Goal: Book appointment/travel/reservation

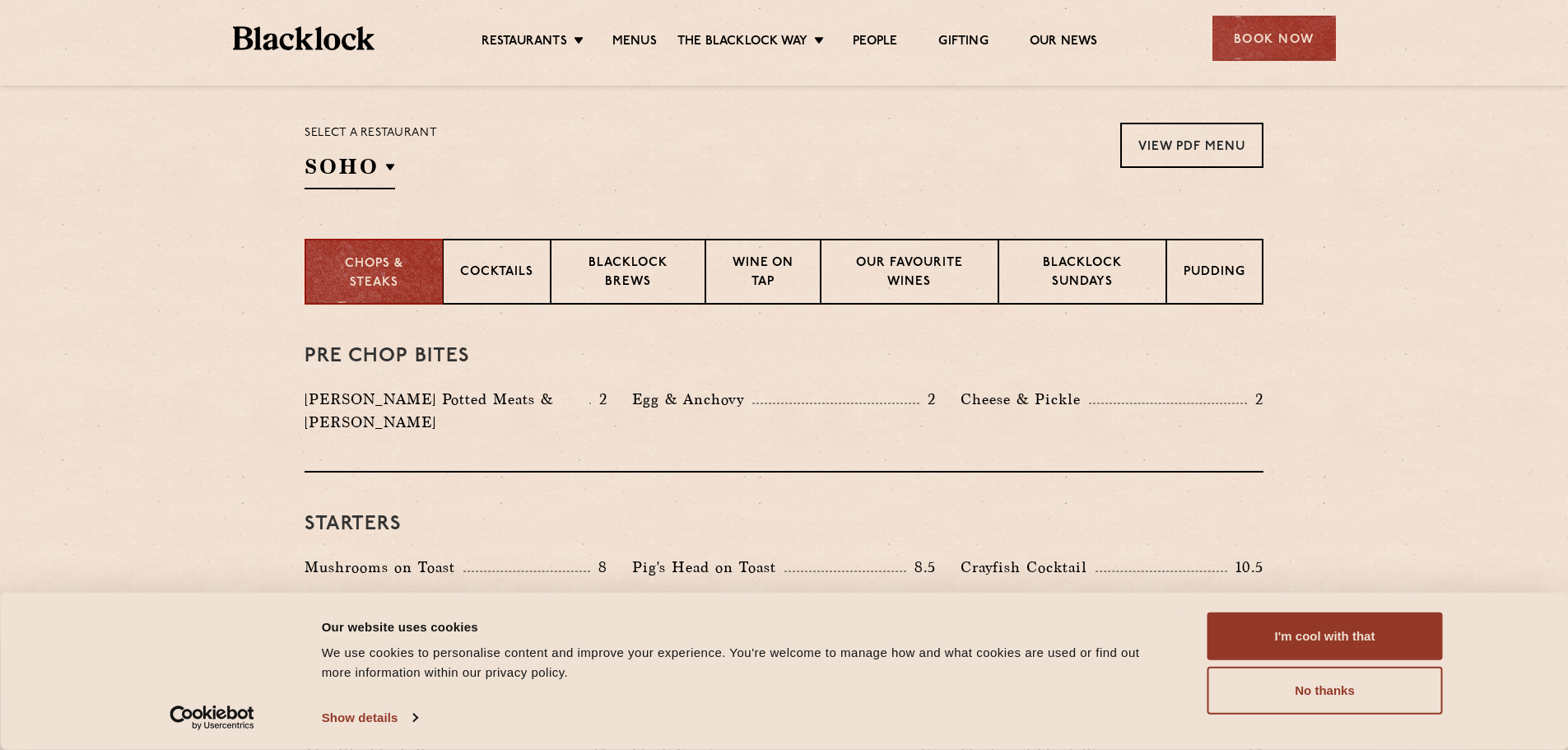
scroll to position [493, 0]
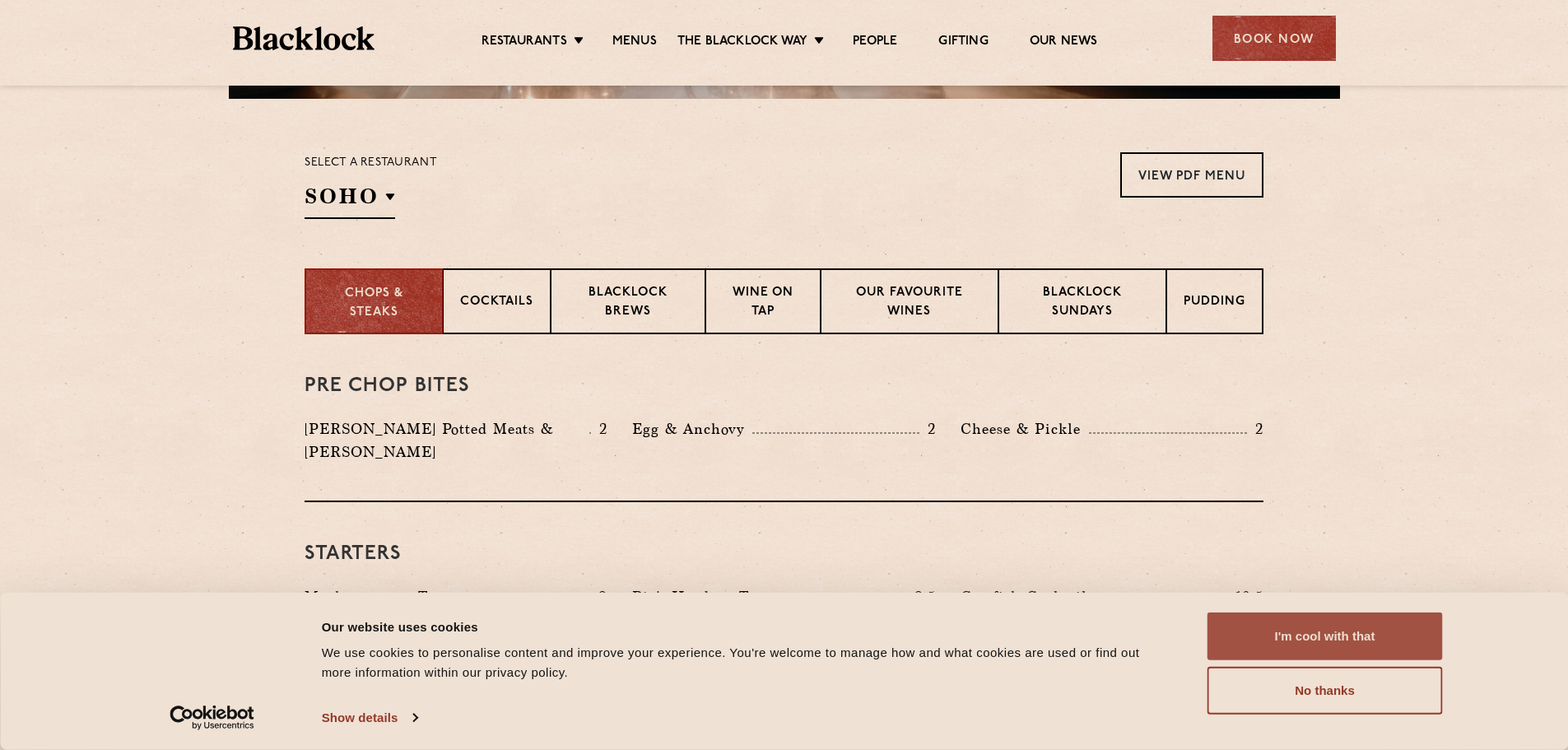
click at [1336, 634] on button "I'm cool with that" at bounding box center [1325, 636] width 235 height 47
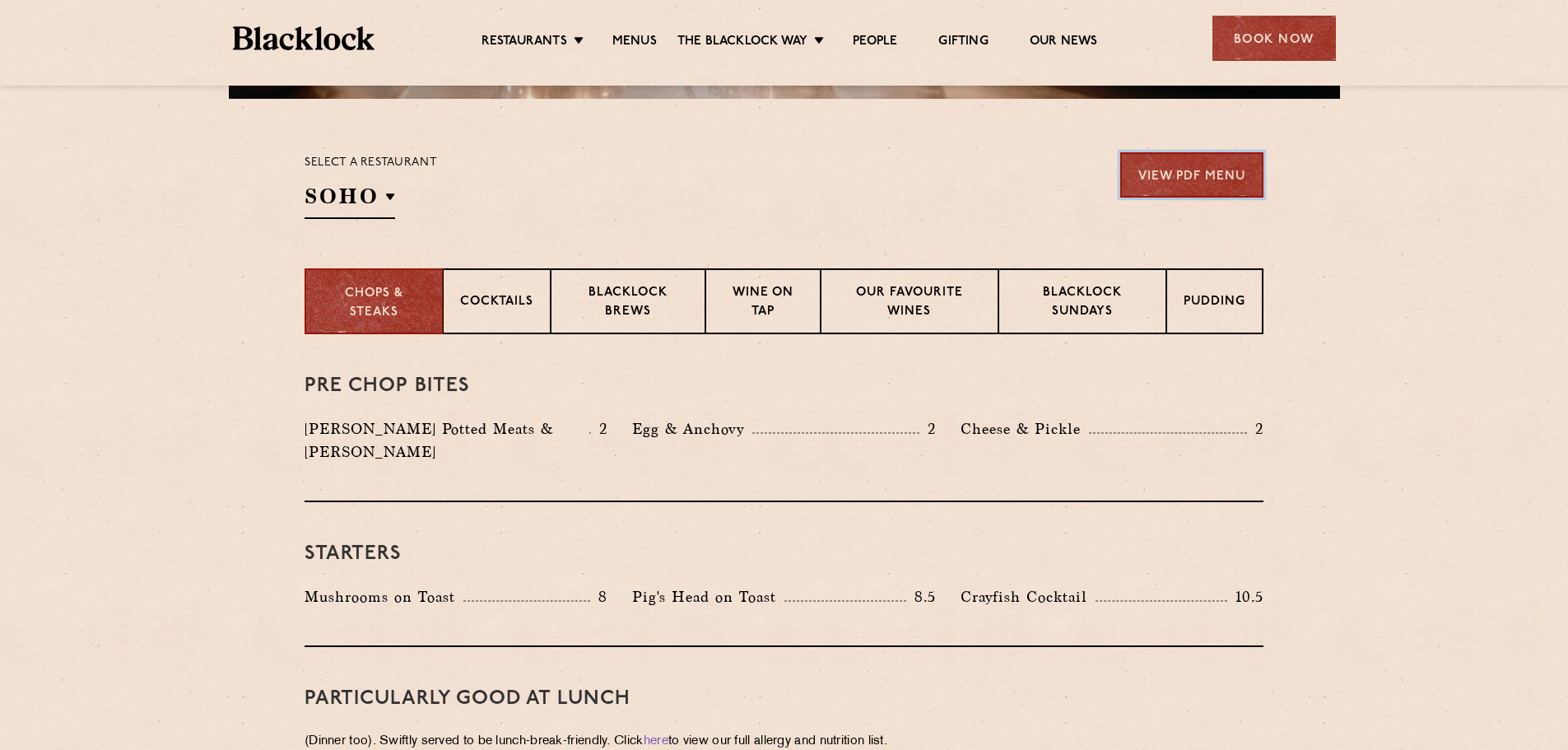
click at [1180, 179] on link "View PDF Menu" at bounding box center [1192, 175] width 143 height 45
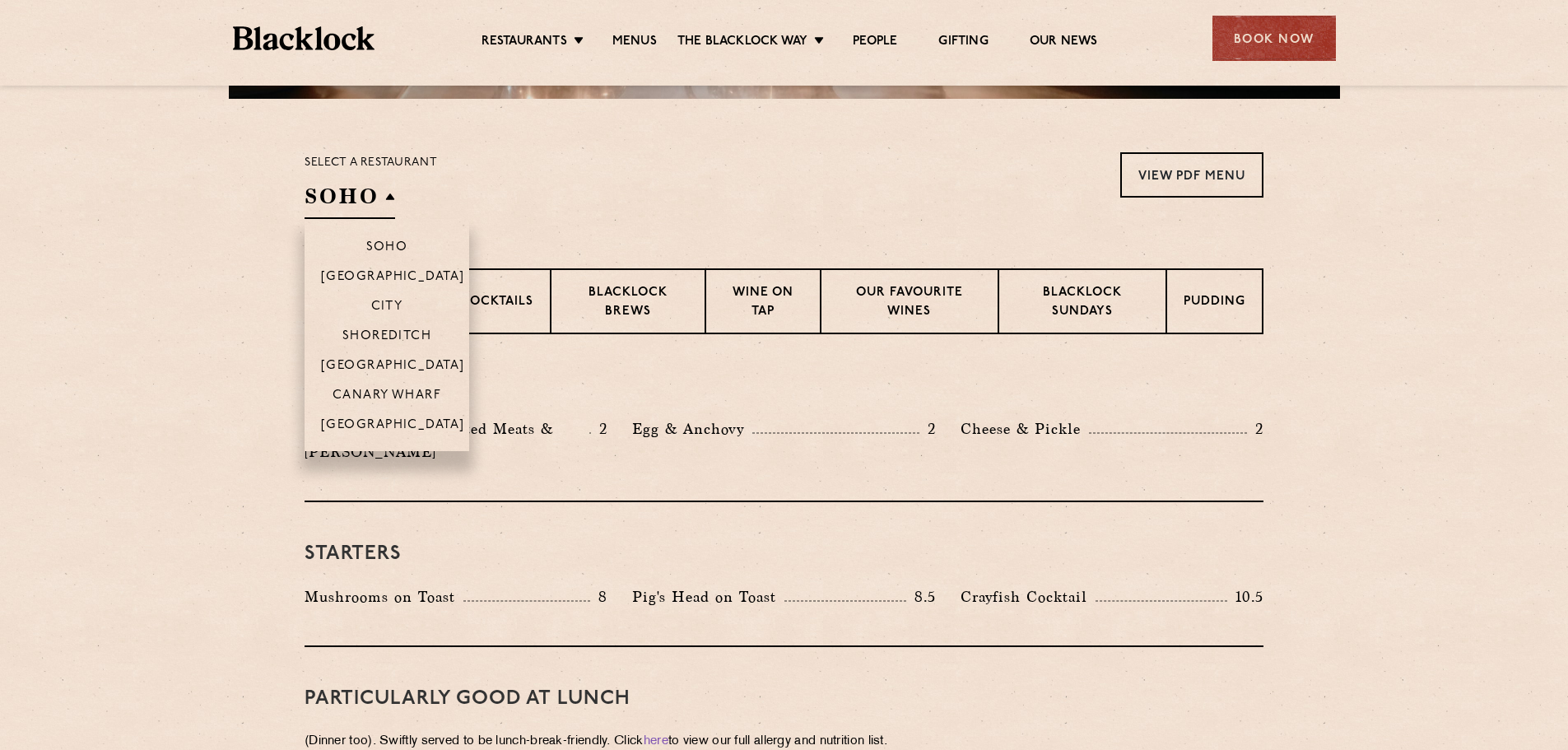
click at [374, 195] on h2 "SOHO" at bounding box center [351, 200] width 91 height 38
click at [381, 301] on p "City" at bounding box center [387, 308] width 33 height 17
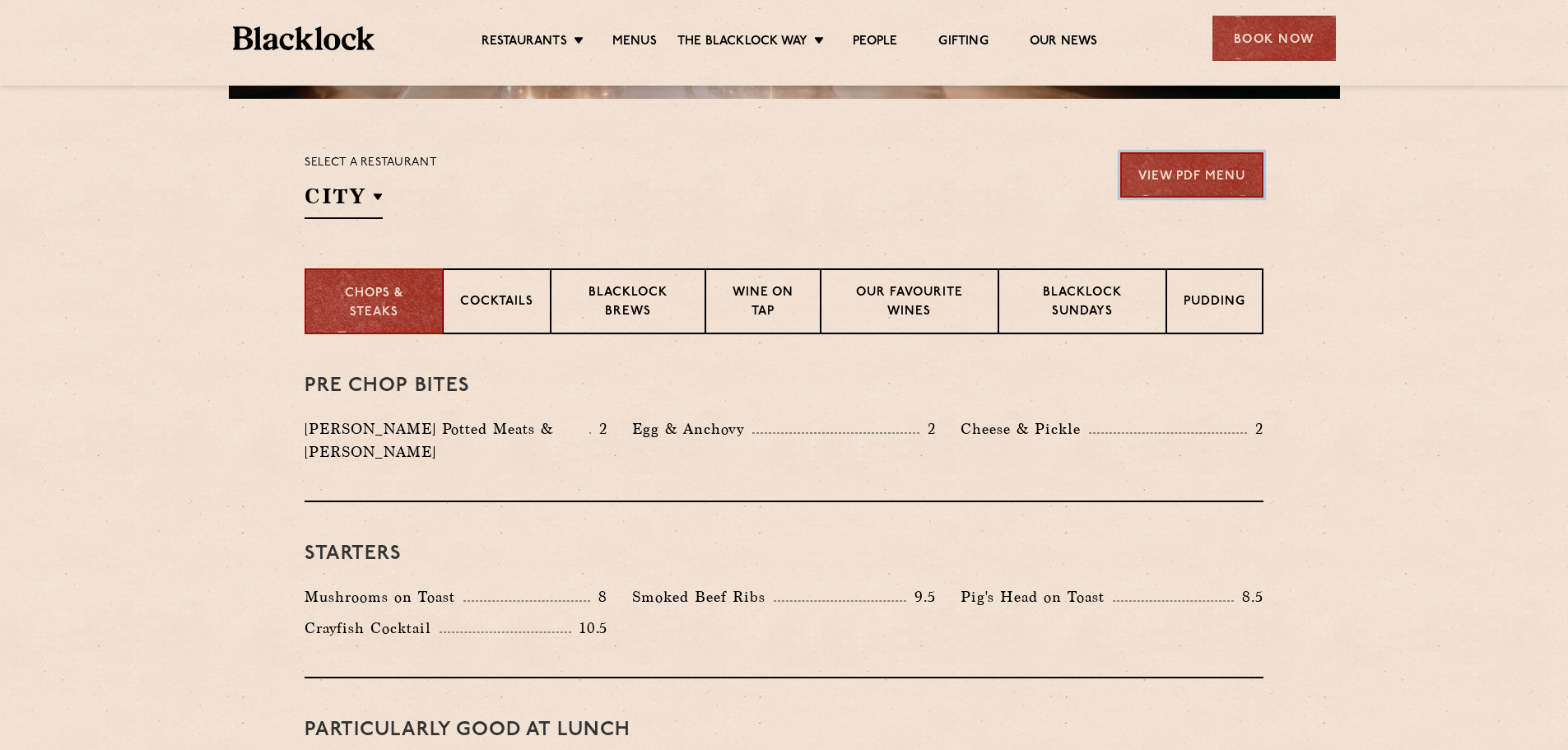
click at [1220, 166] on link "View PDF Menu" at bounding box center [1192, 175] width 143 height 45
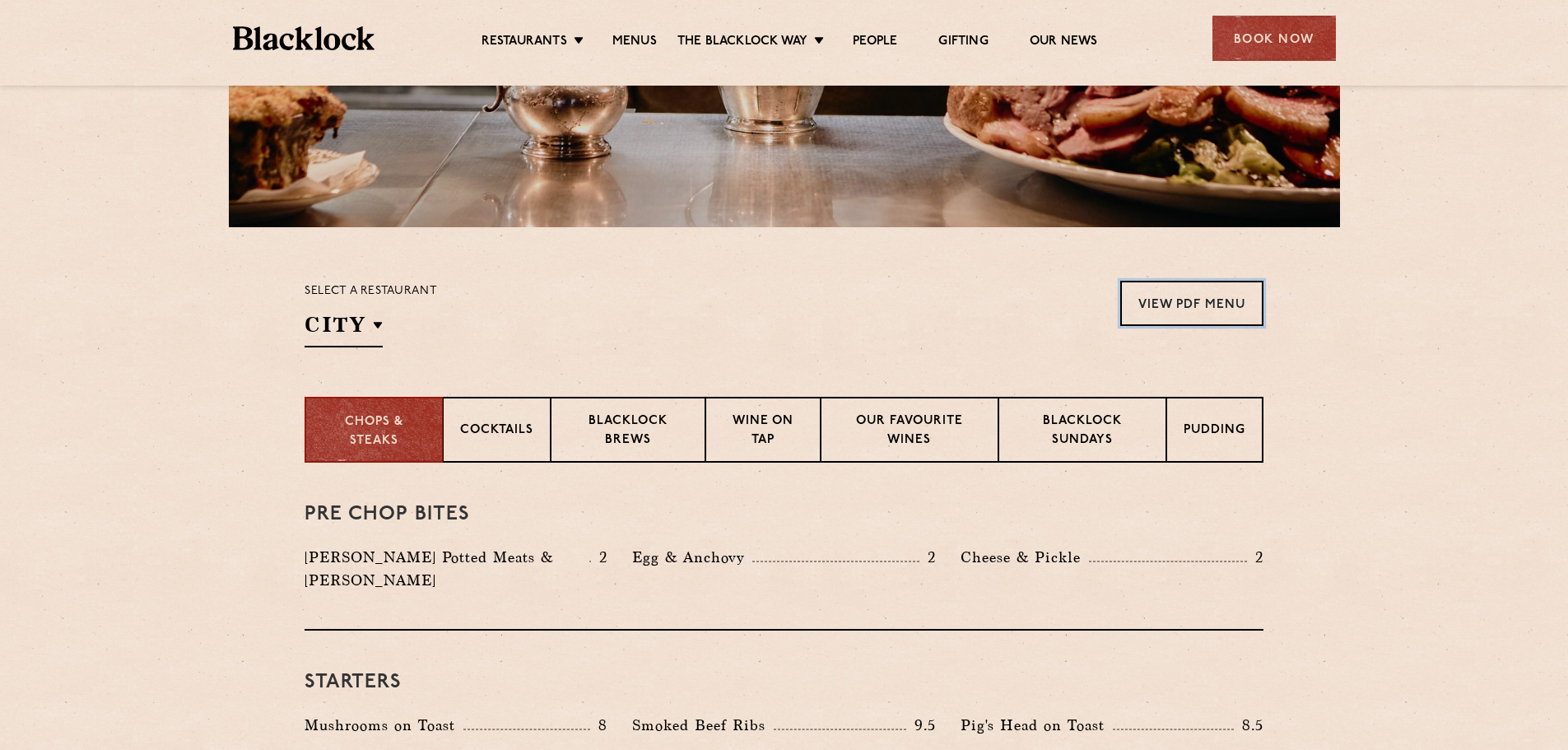
scroll to position [247, 0]
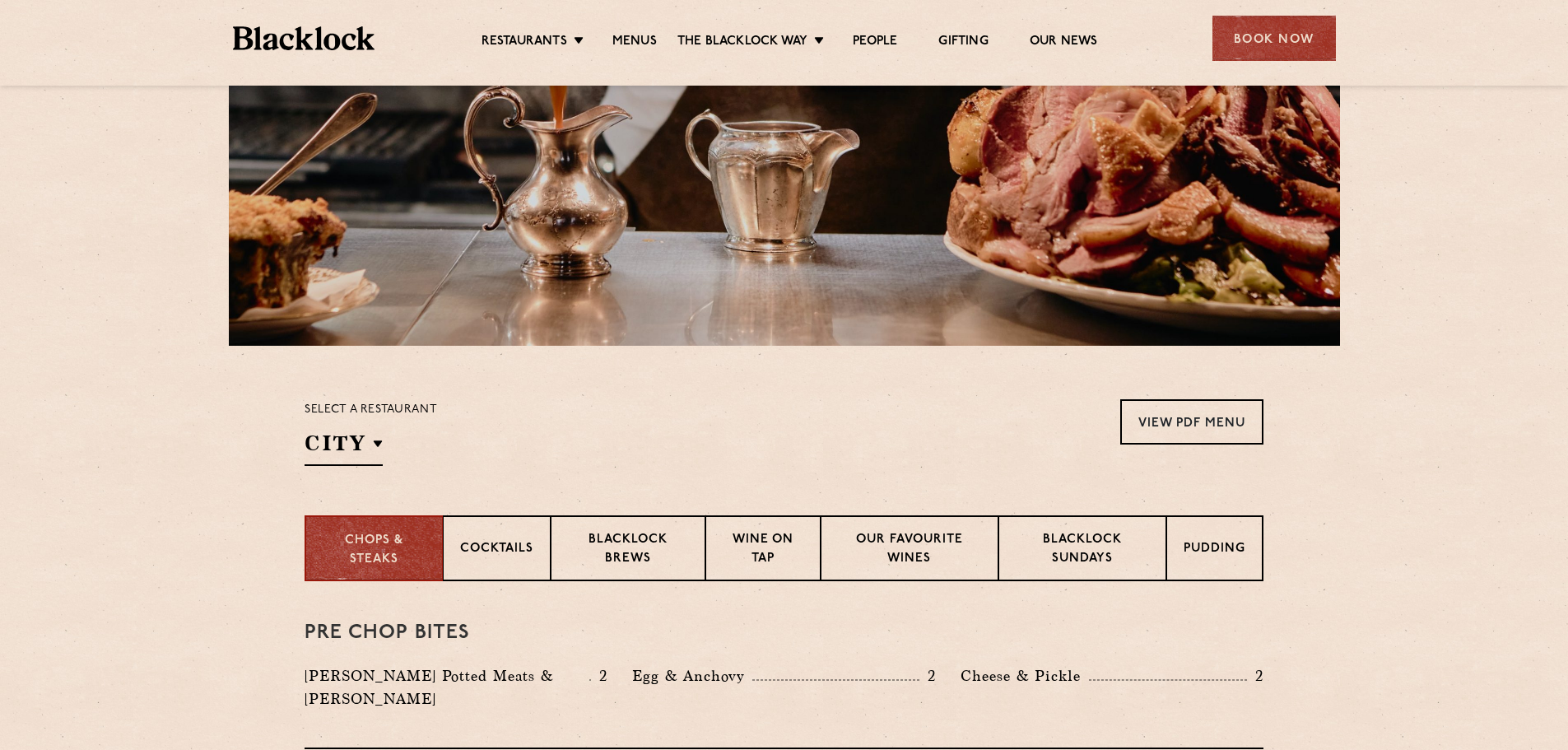
drag, startPoint x: 1254, startPoint y: 31, endPoint x: 1102, endPoint y: 56, distance: 154.0
click at [1251, 30] on div "Book Now" at bounding box center [1274, 38] width 123 height 45
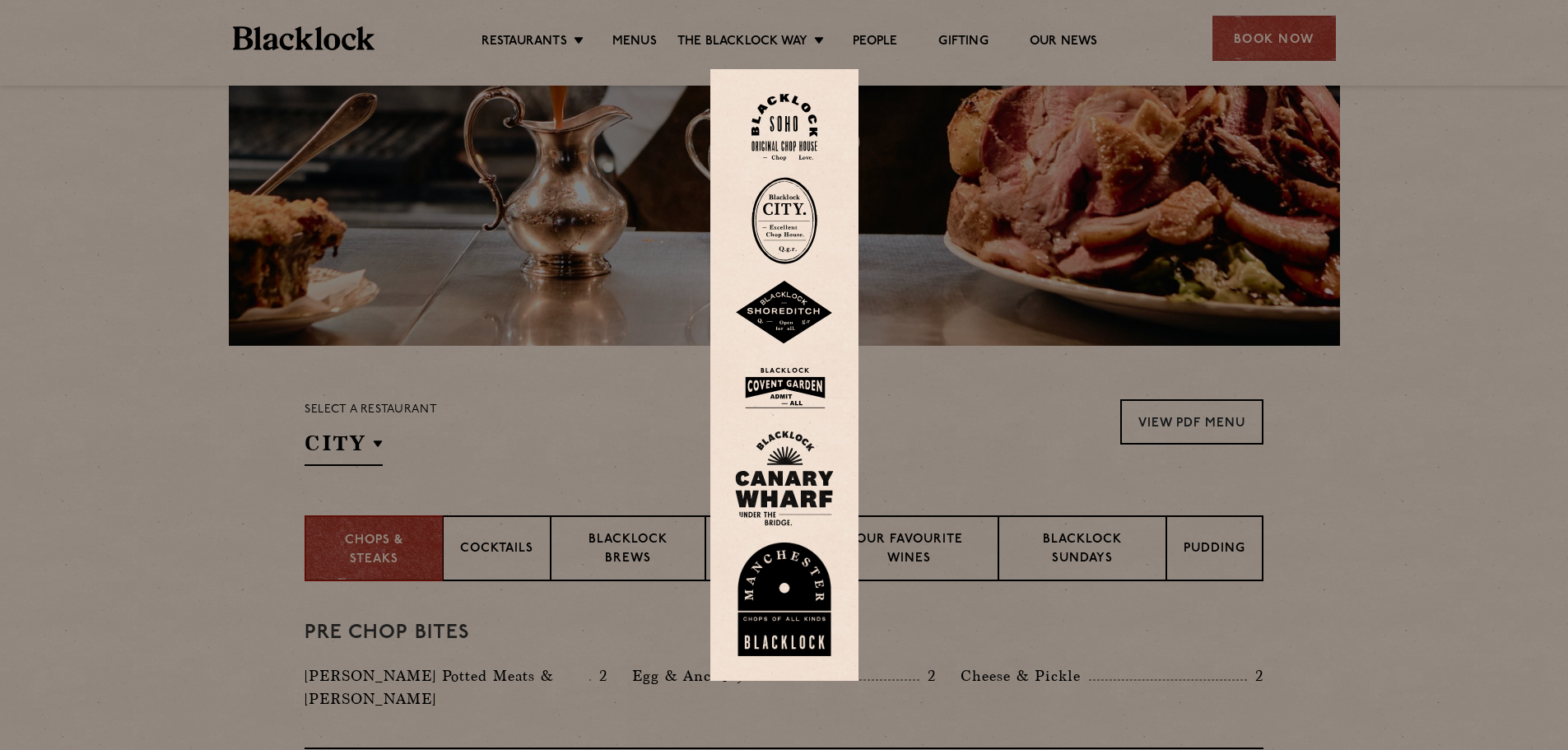
click at [800, 224] on img at bounding box center [784, 220] width 66 height 87
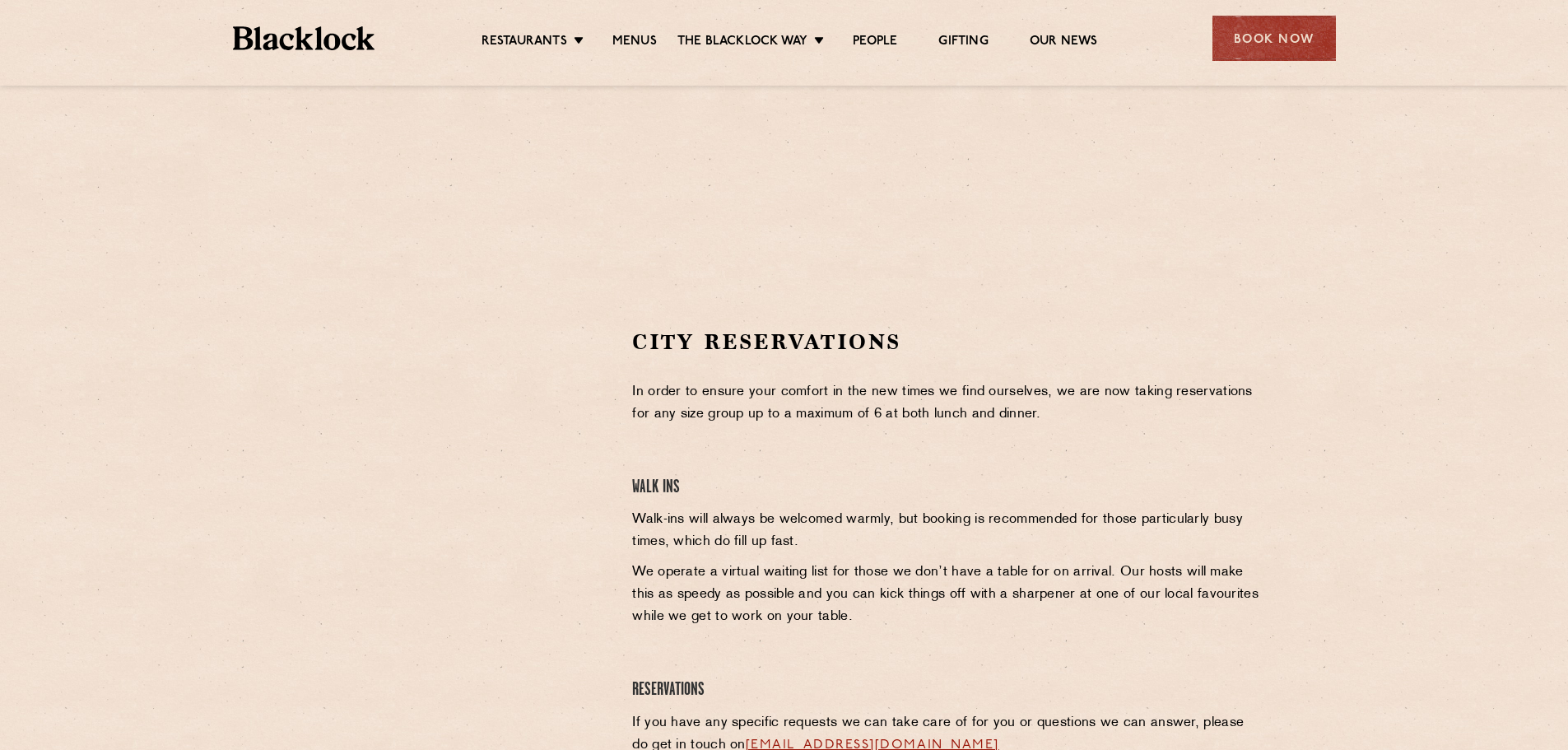
scroll to position [330, 0]
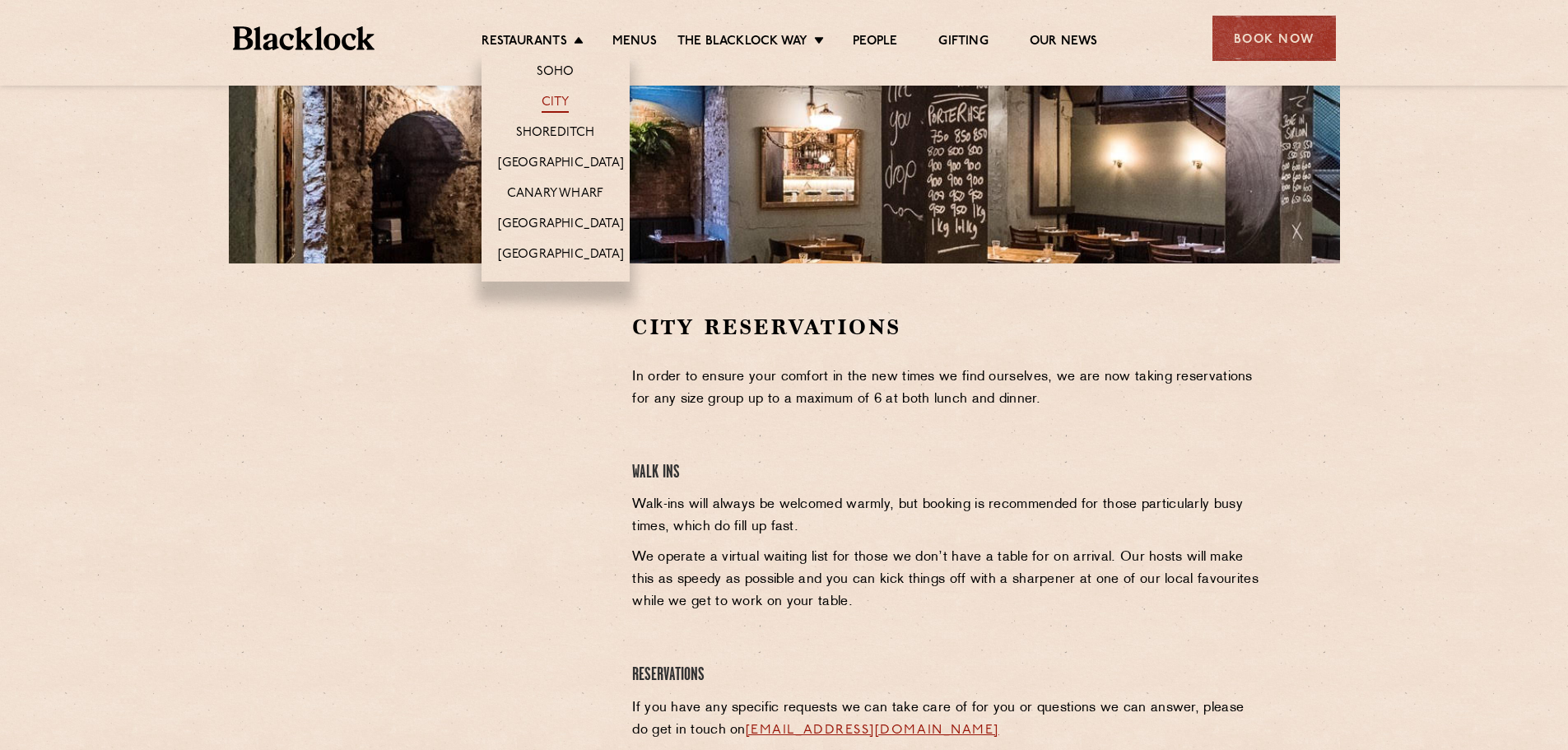
click at [553, 101] on link "City" at bounding box center [556, 104] width 28 height 18
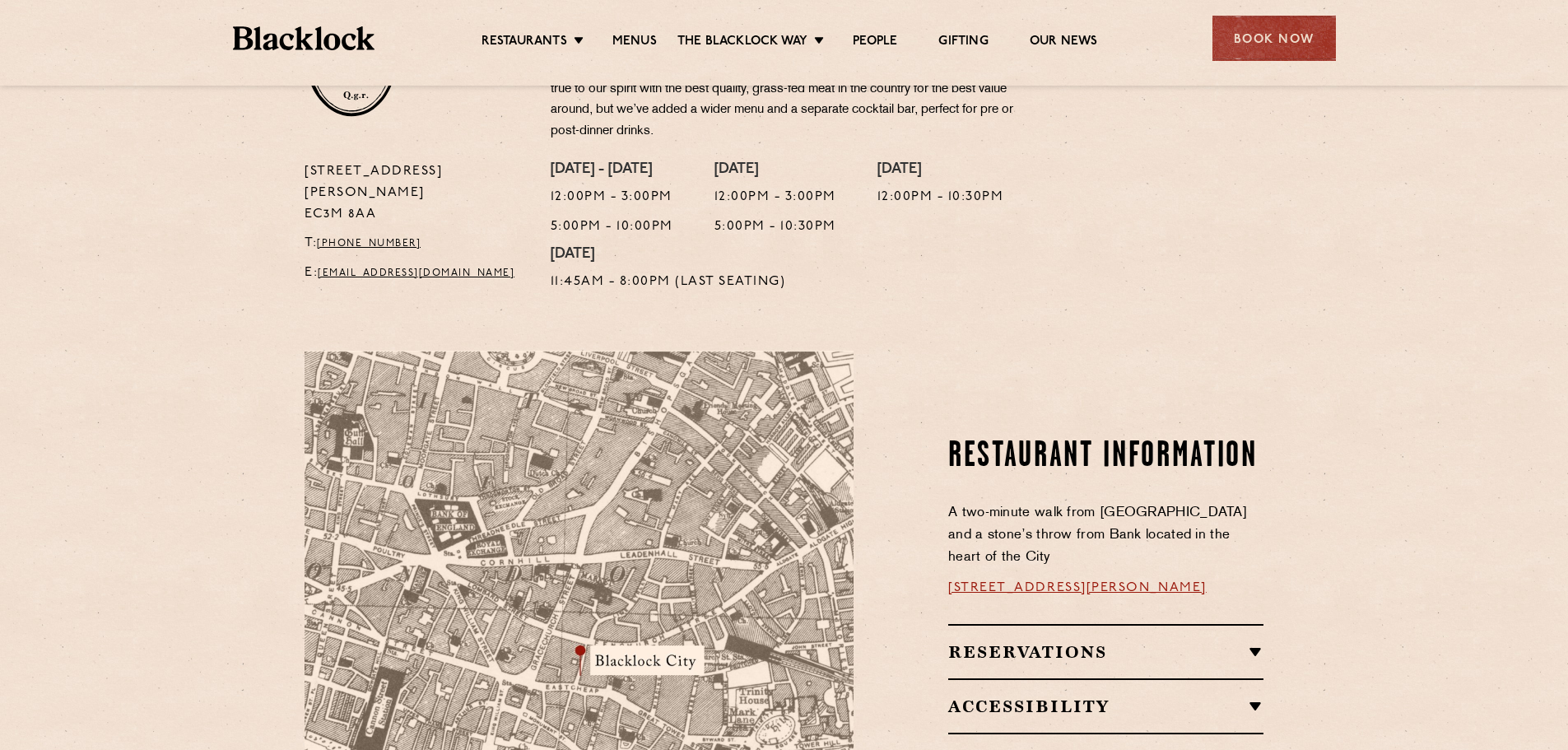
scroll to position [576, 0]
